Goal: Task Accomplishment & Management: Use online tool/utility

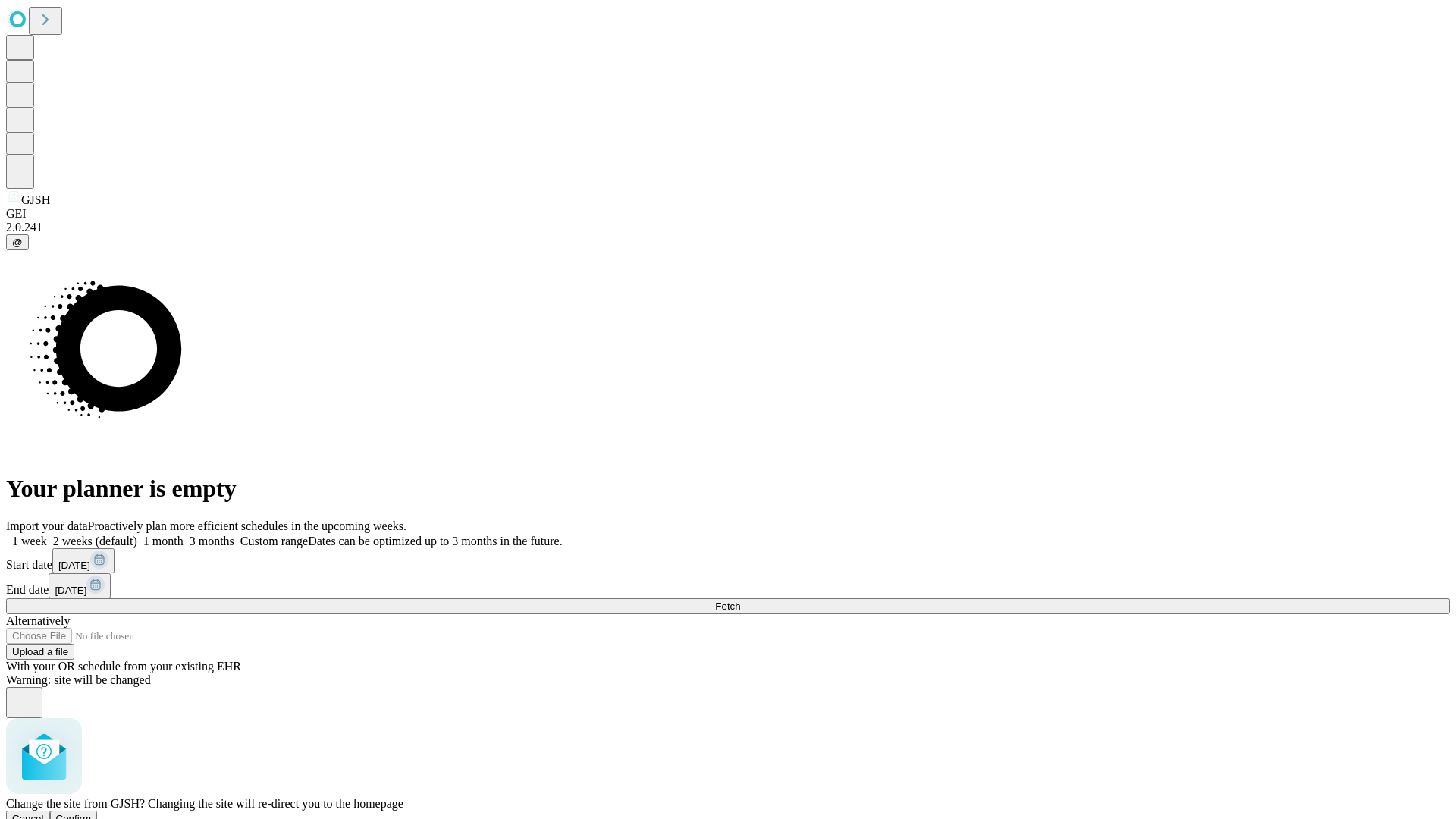
click at [92, 812] on span "Confirm" at bounding box center [73, 818] width 35 height 12
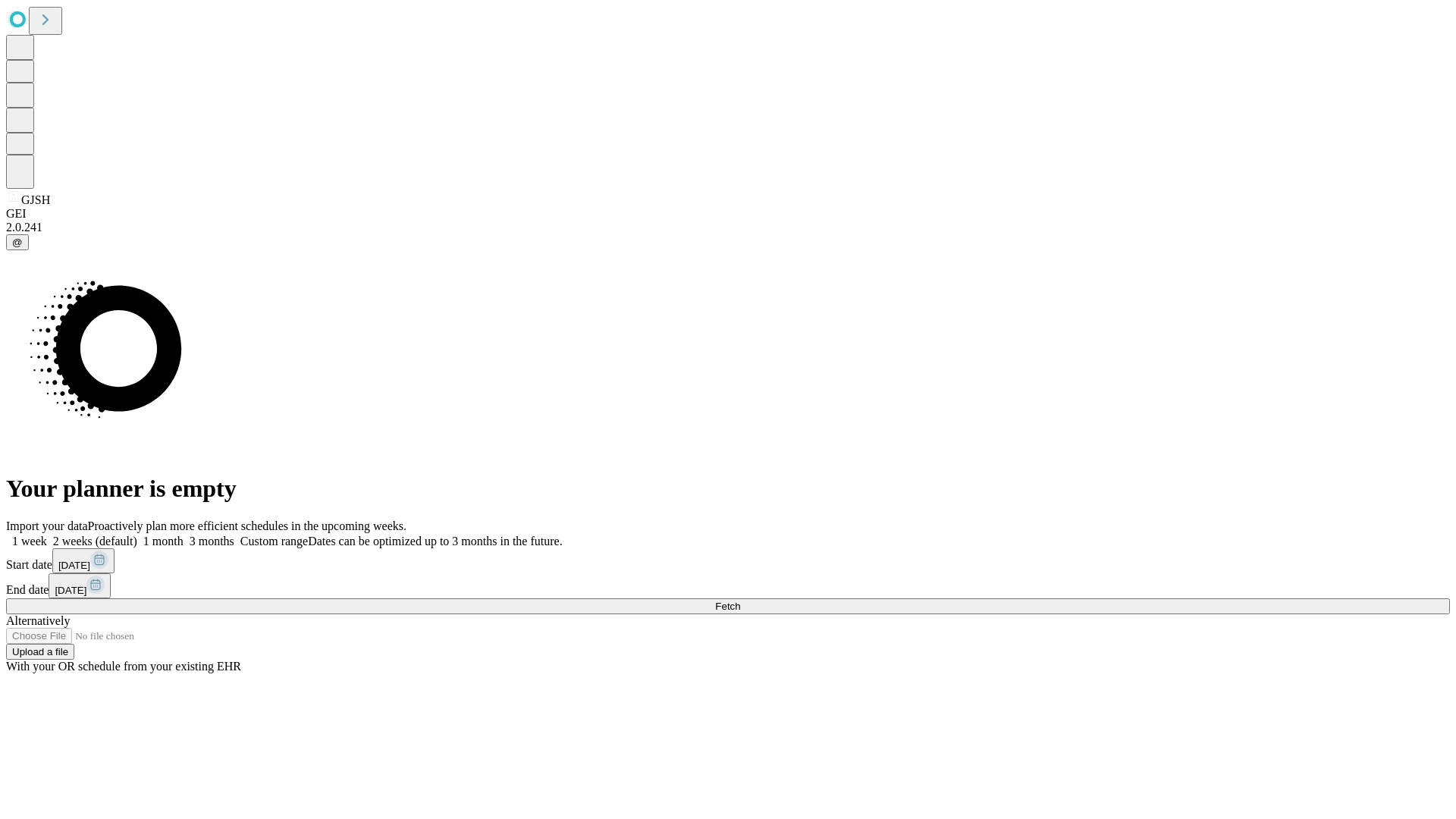
click at [137, 534] on label "2 weeks (default)" at bounding box center [92, 541] width 90 height 13
click at [740, 600] on span "Fetch" at bounding box center [728, 606] width 25 height 12
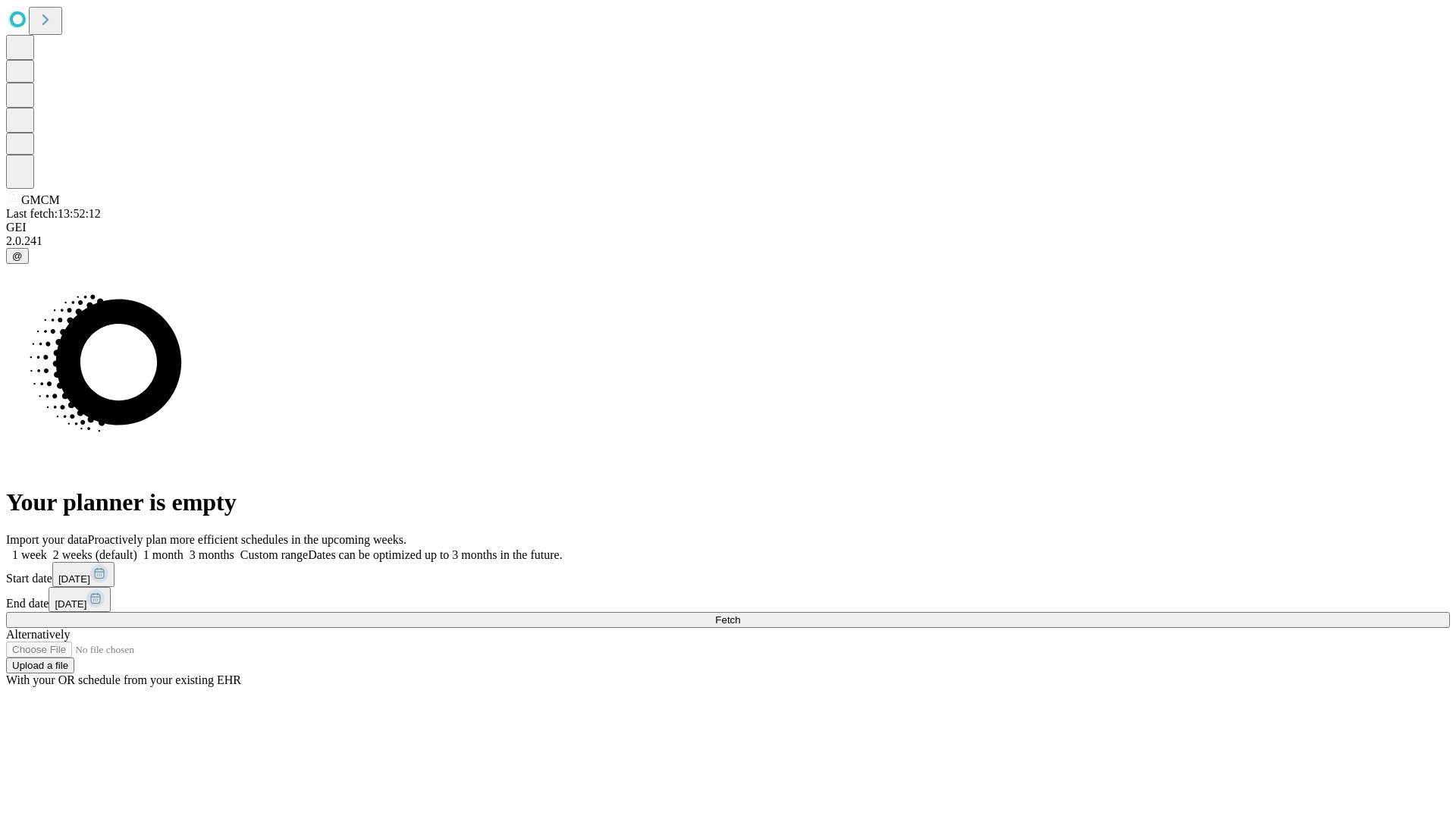
click at [740, 614] on span "Fetch" at bounding box center [728, 620] width 25 height 12
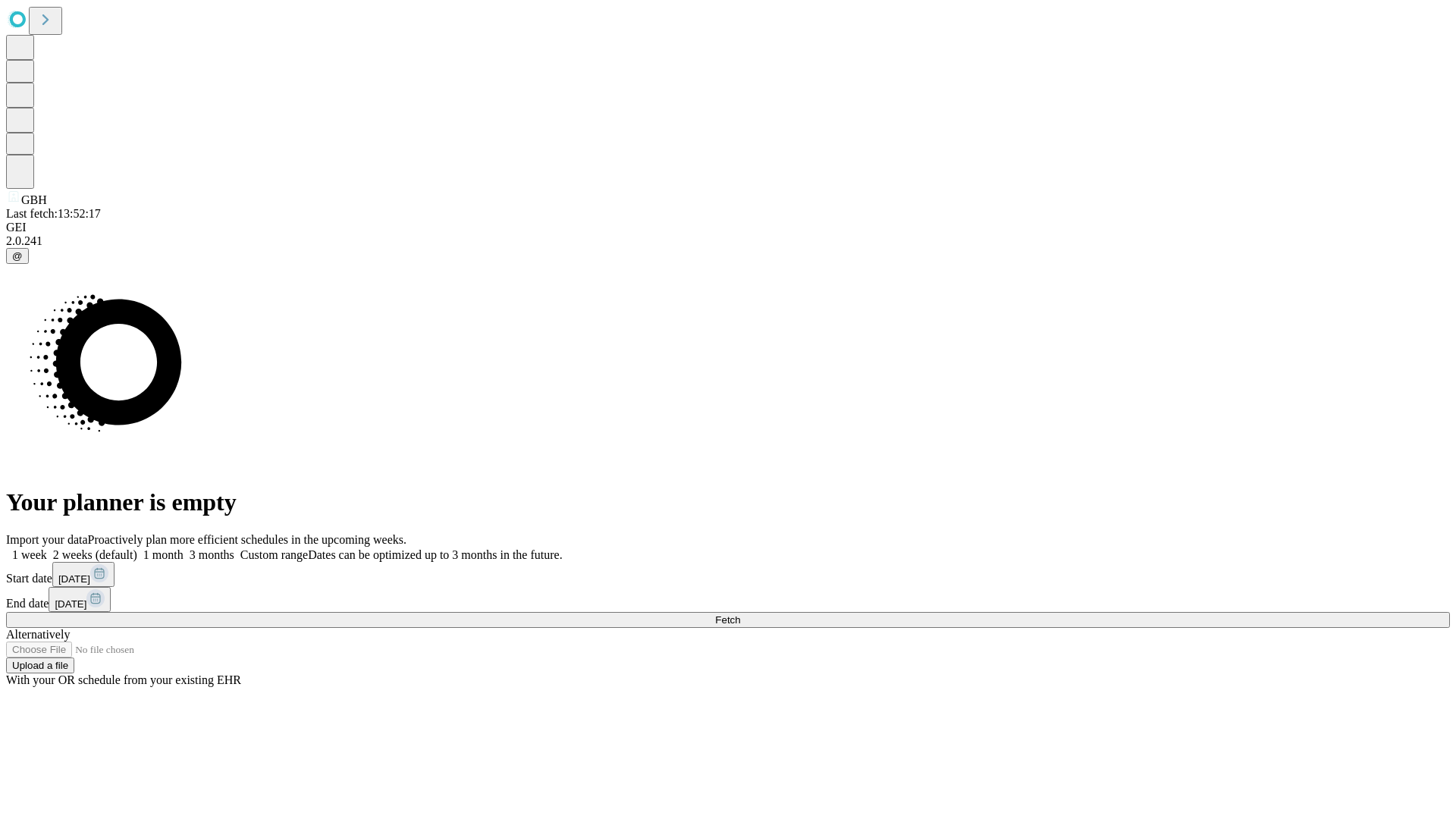
click at [137, 548] on label "2 weeks (default)" at bounding box center [92, 555] width 90 height 13
click at [740, 614] on span "Fetch" at bounding box center [728, 620] width 25 height 12
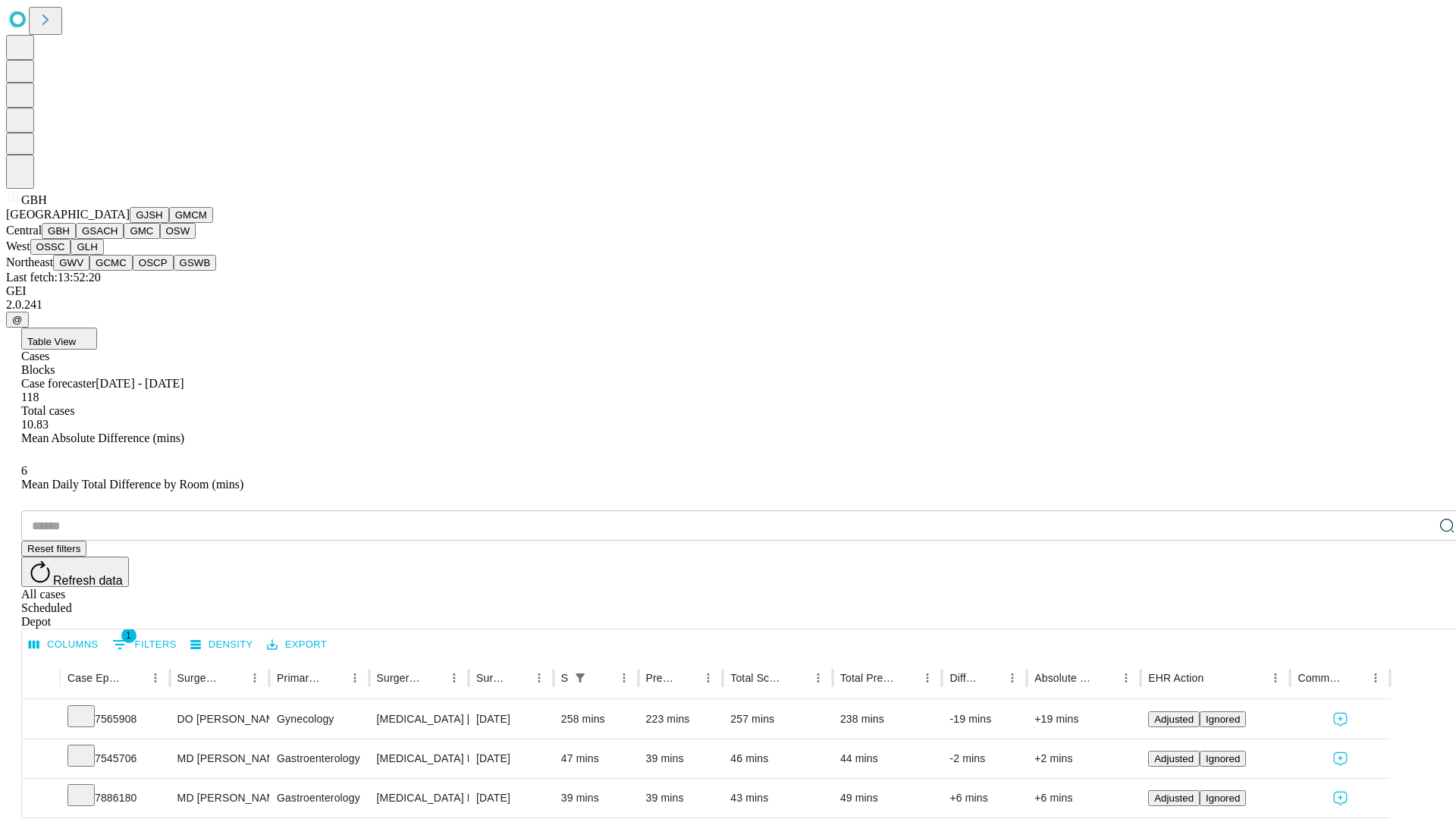
click at [117, 239] on button "GSACH" at bounding box center [100, 230] width 48 height 16
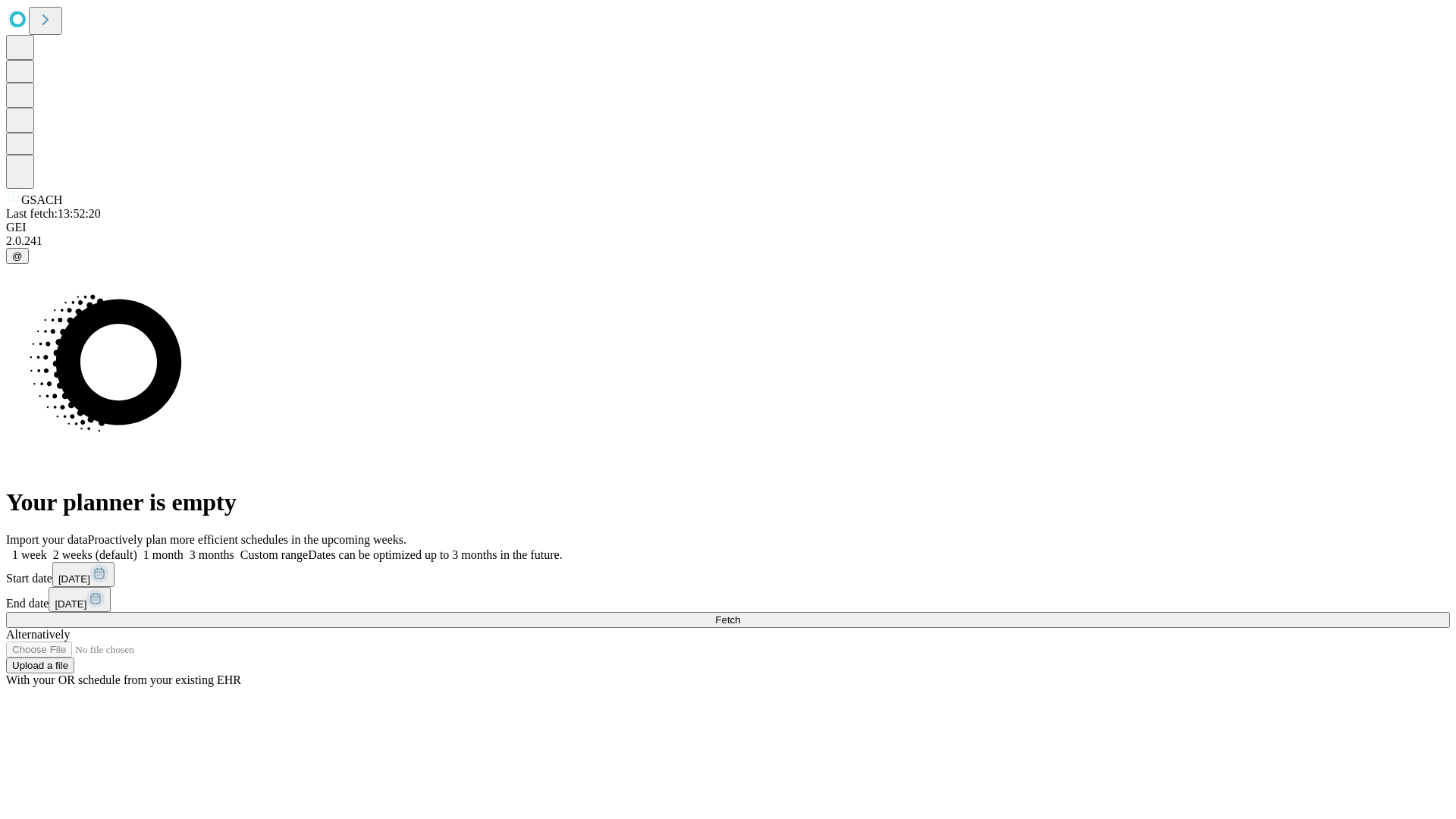
click at [137, 548] on label "2 weeks (default)" at bounding box center [92, 555] width 90 height 13
click at [740, 614] on span "Fetch" at bounding box center [728, 620] width 25 height 12
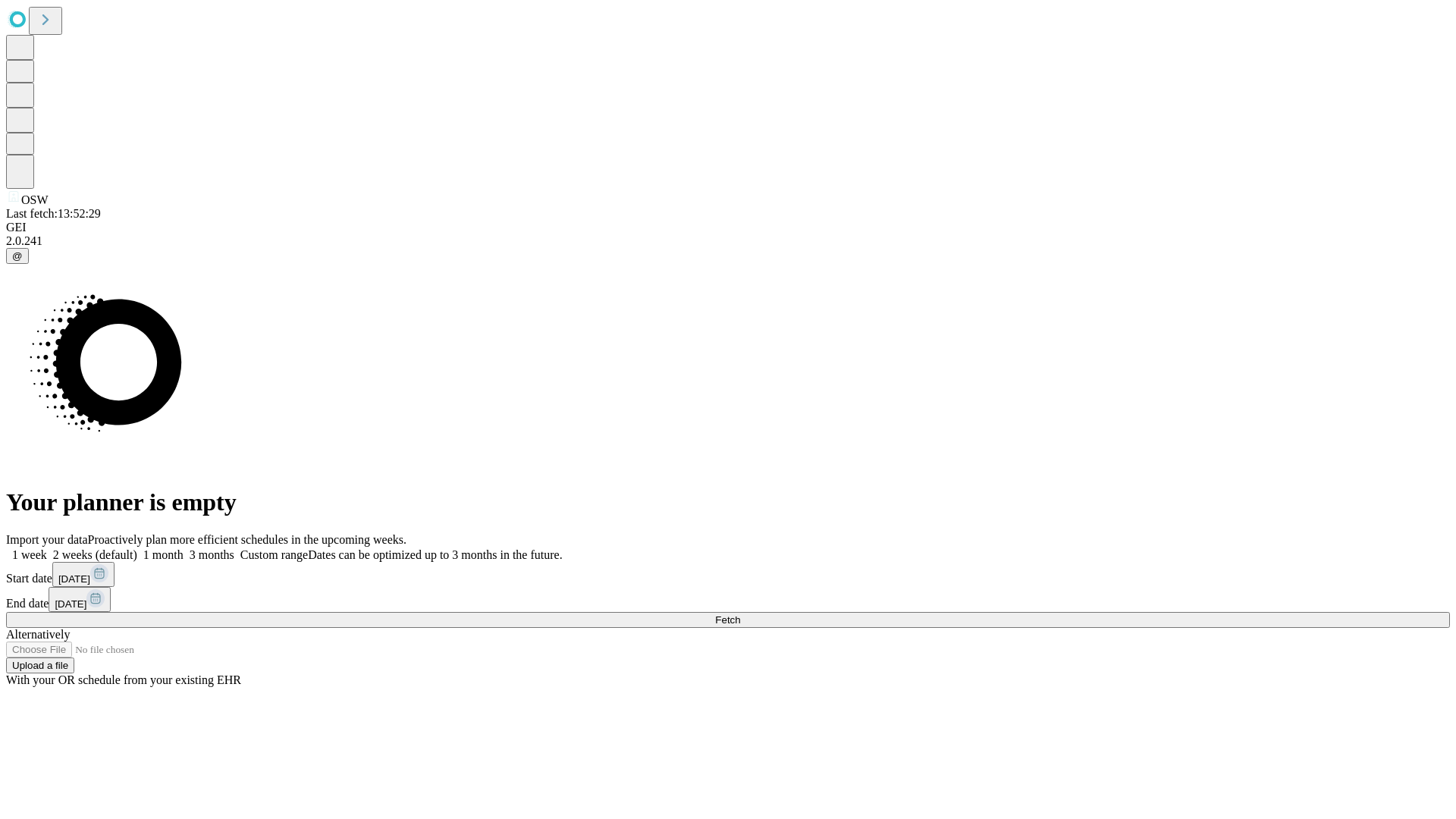
click at [137, 548] on label "2 weeks (default)" at bounding box center [92, 555] width 90 height 13
click at [740, 614] on span "Fetch" at bounding box center [728, 620] width 25 height 12
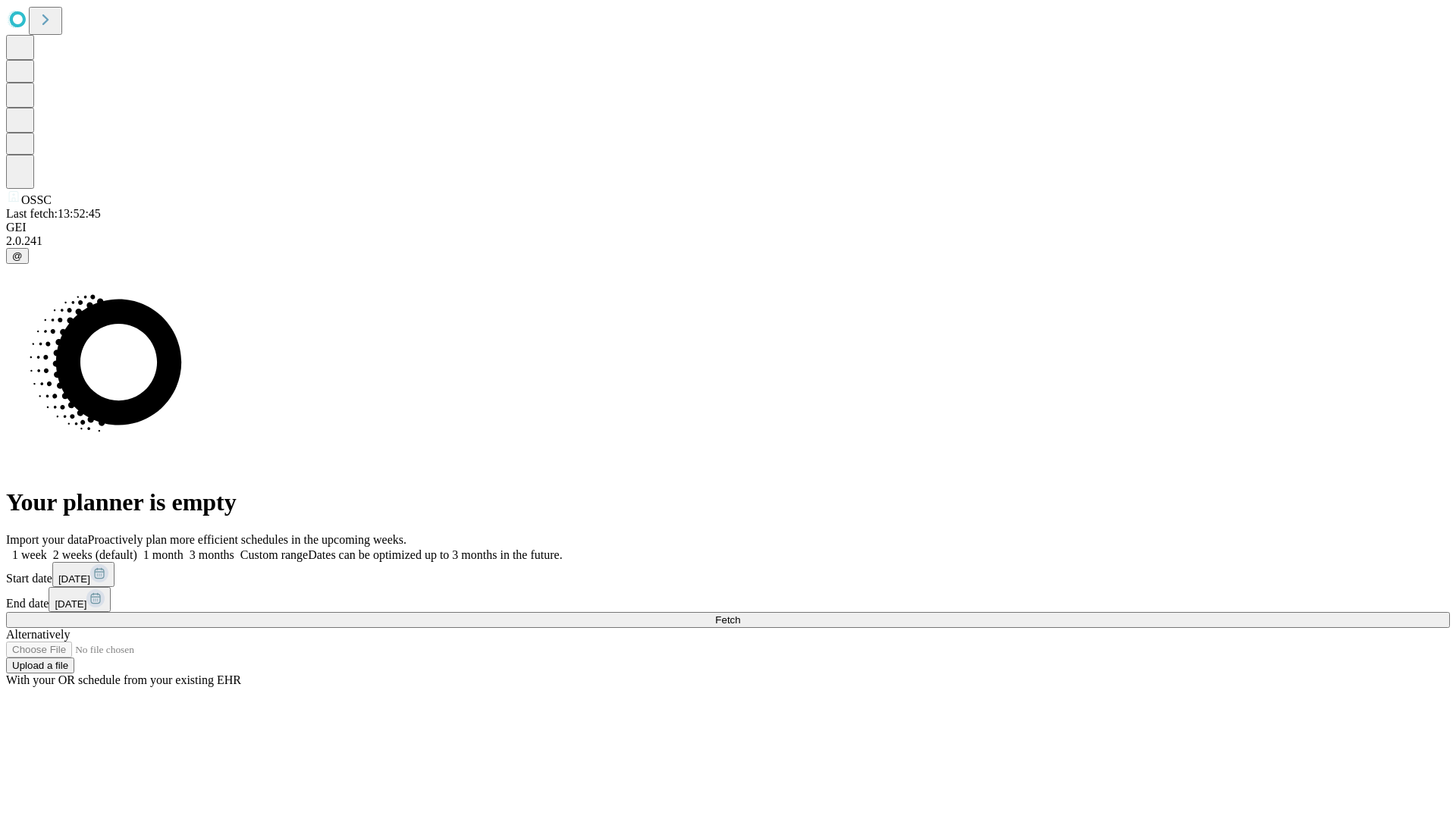
click at [137, 548] on label "2 weeks (default)" at bounding box center [92, 555] width 90 height 13
click at [740, 614] on span "Fetch" at bounding box center [728, 620] width 25 height 12
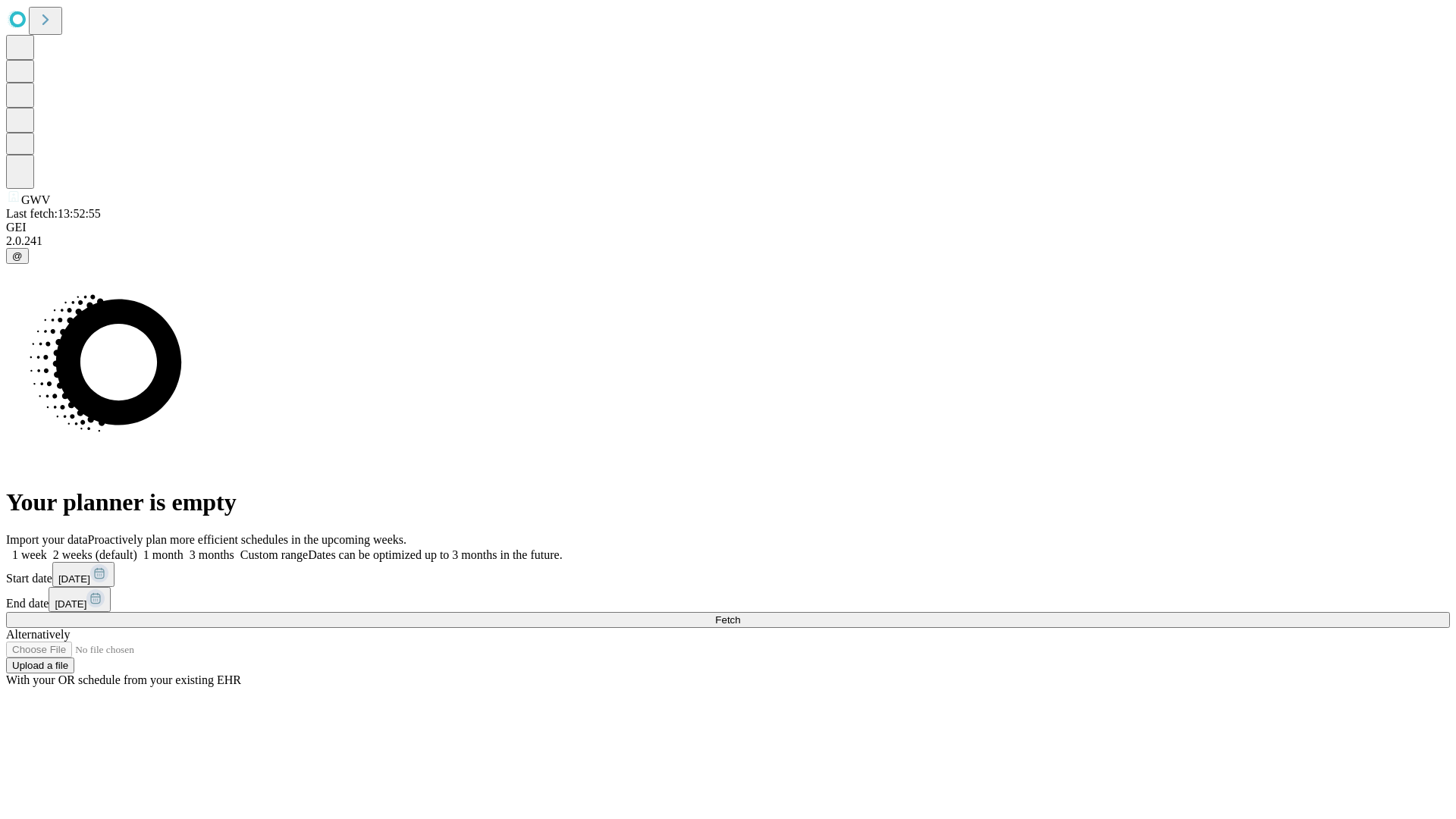
click at [137, 548] on label "2 weeks (default)" at bounding box center [92, 555] width 90 height 13
click at [740, 614] on span "Fetch" at bounding box center [728, 620] width 25 height 12
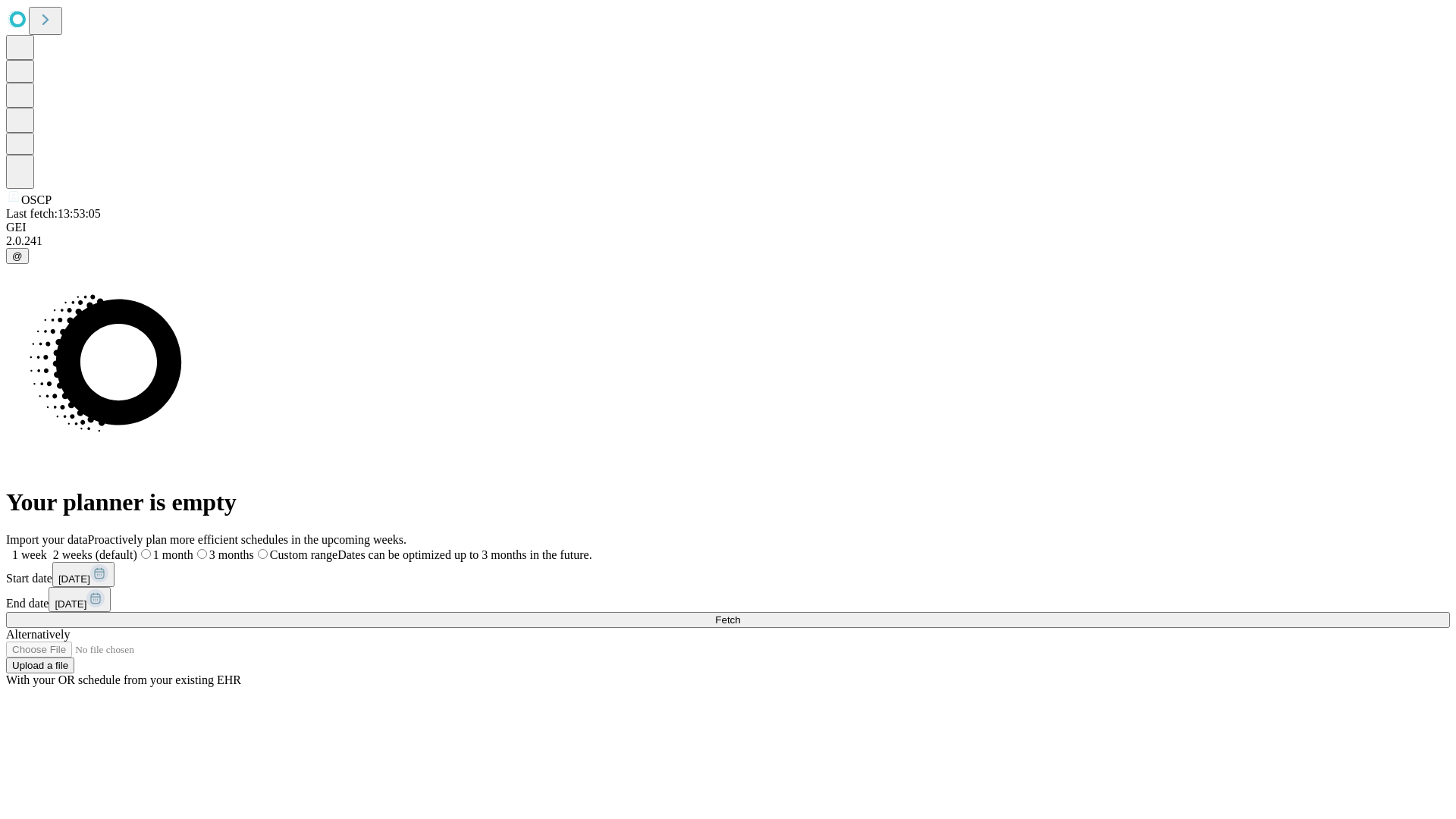
click at [137, 548] on label "2 weeks (default)" at bounding box center [92, 555] width 90 height 13
click at [740, 614] on span "Fetch" at bounding box center [728, 620] width 25 height 12
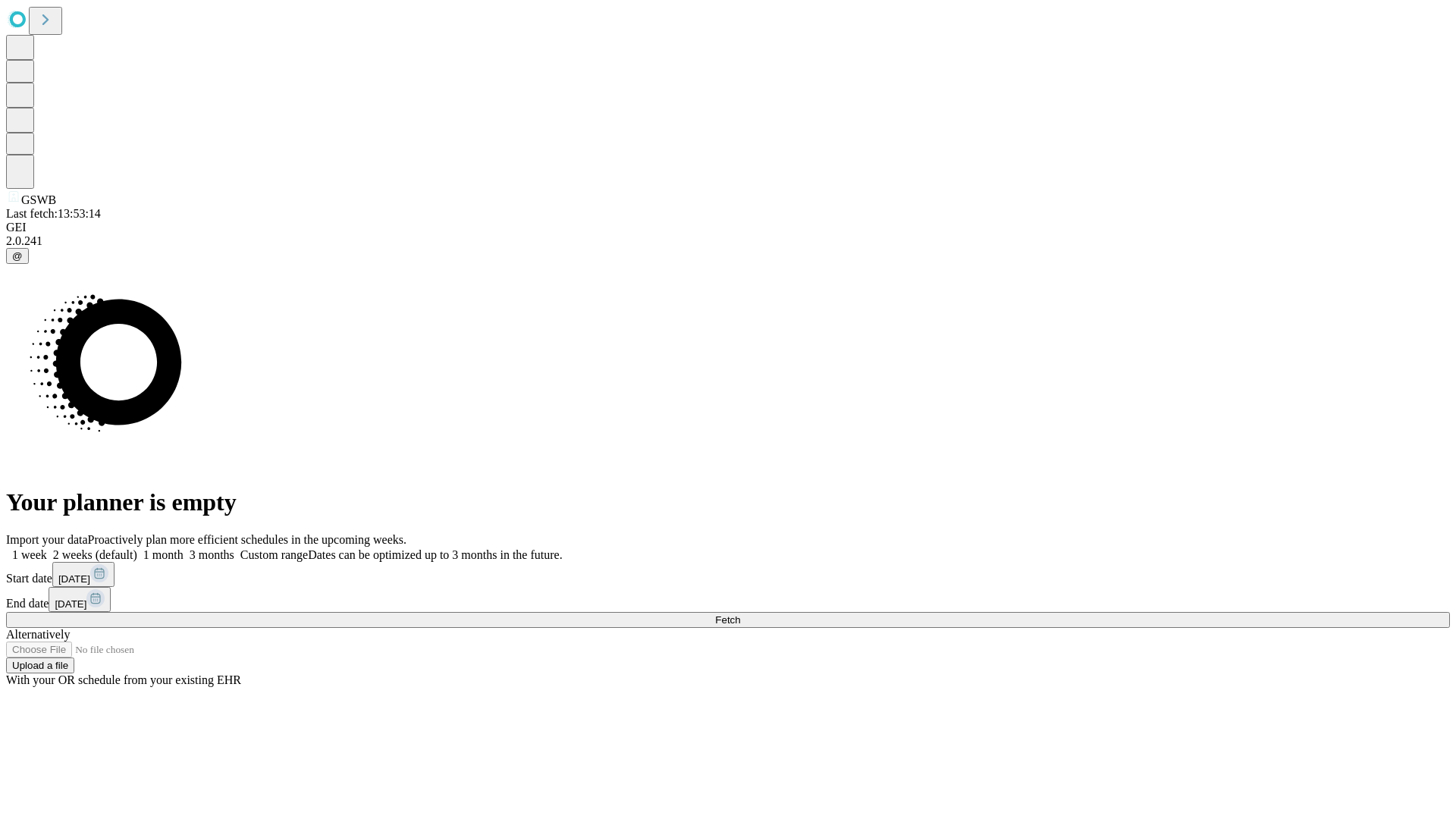
click at [137, 548] on label "2 weeks (default)" at bounding box center [92, 555] width 90 height 13
click at [740, 614] on span "Fetch" at bounding box center [728, 620] width 25 height 12
